Goal: Task Accomplishment & Management: Manage account settings

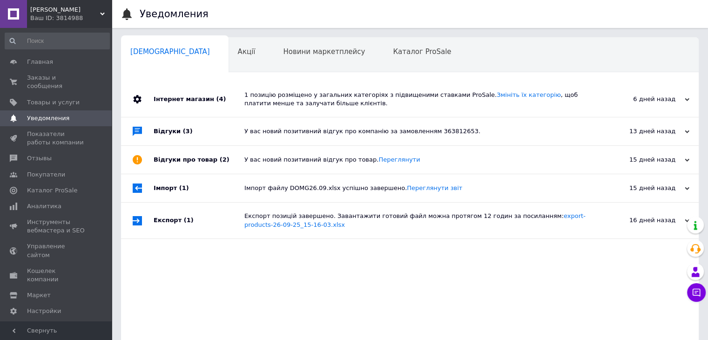
click at [266, 135] on div "У вас новий позитивний відгук про компанію за замовленням 363812653." at bounding box center [420, 131] width 352 height 8
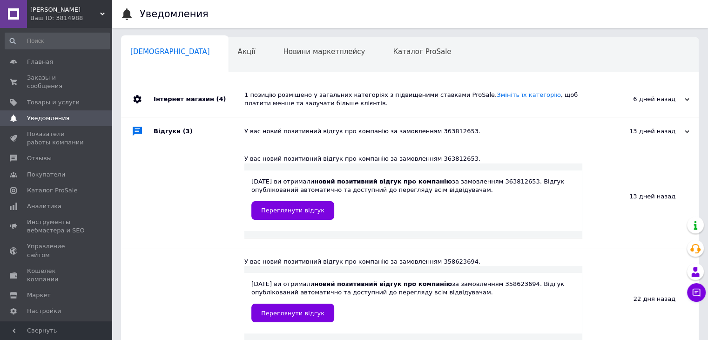
click at [99, 114] on span "0" at bounding box center [99, 118] width 26 height 8
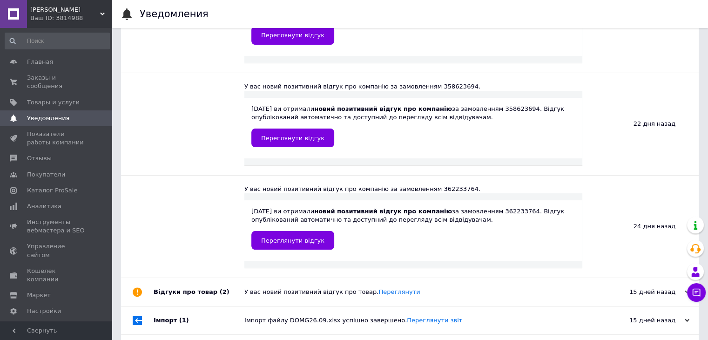
scroll to position [186, 0]
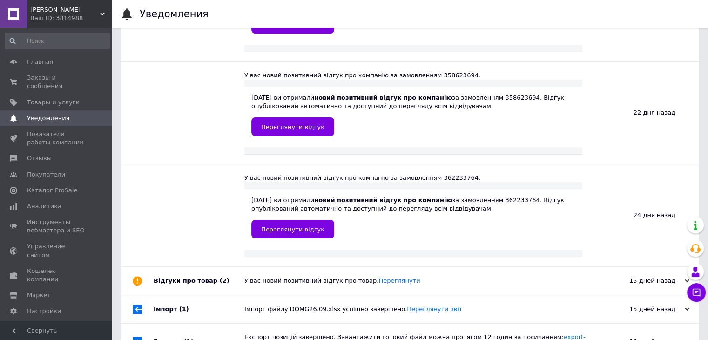
click at [302, 281] on div "У вас новий позитивний відгук про товар. [GEOGRAPHIC_DATA]" at bounding box center [420, 281] width 352 height 8
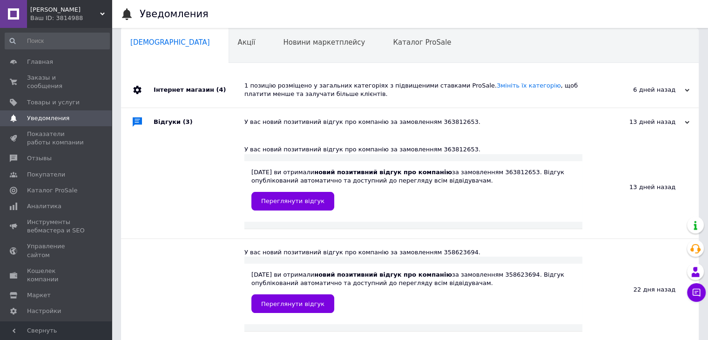
scroll to position [0, 0]
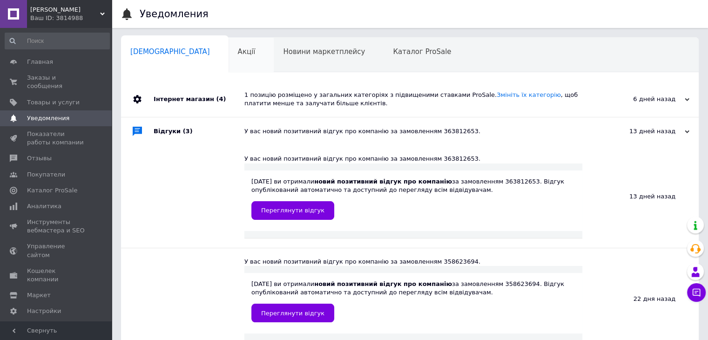
click at [229, 60] on div "Акції 0" at bounding box center [252, 55] width 46 height 35
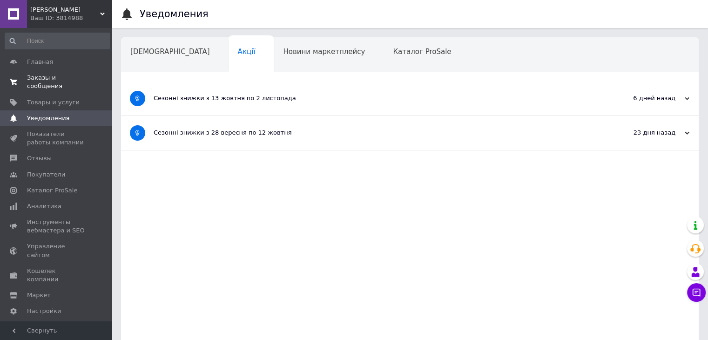
click at [60, 80] on span "Заказы и сообщения" at bounding box center [56, 82] width 59 height 17
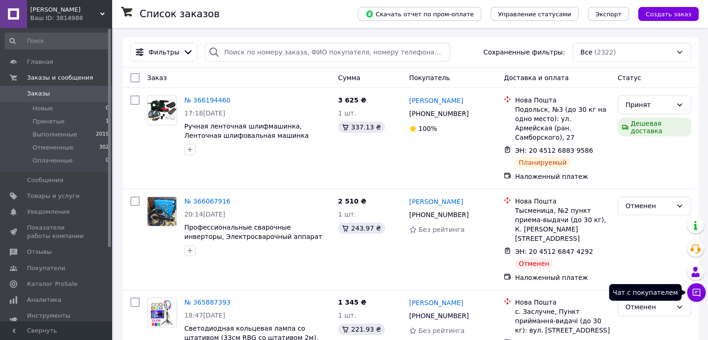
click at [697, 295] on icon at bounding box center [697, 293] width 8 height 8
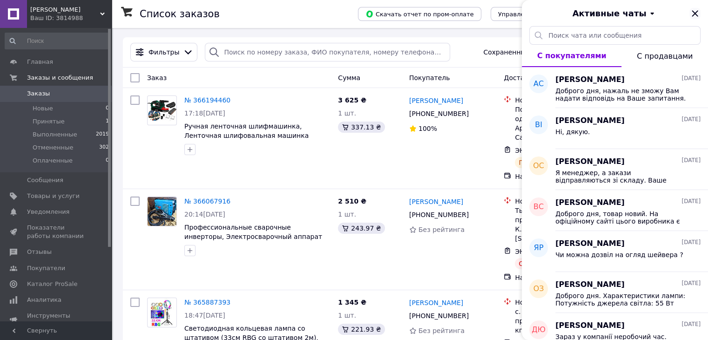
click at [699, 14] on icon "Закрыть" at bounding box center [695, 13] width 11 height 11
